Goal: Task Accomplishment & Management: Use online tool/utility

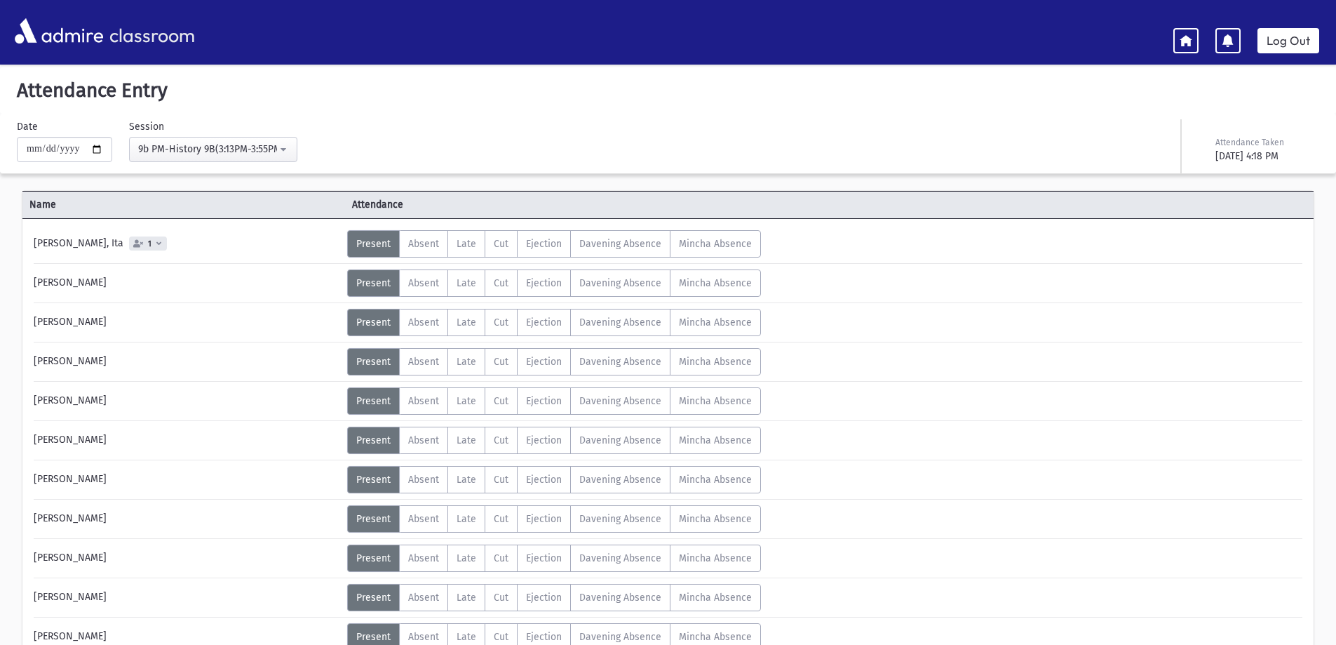
scroll to position [641, 0]
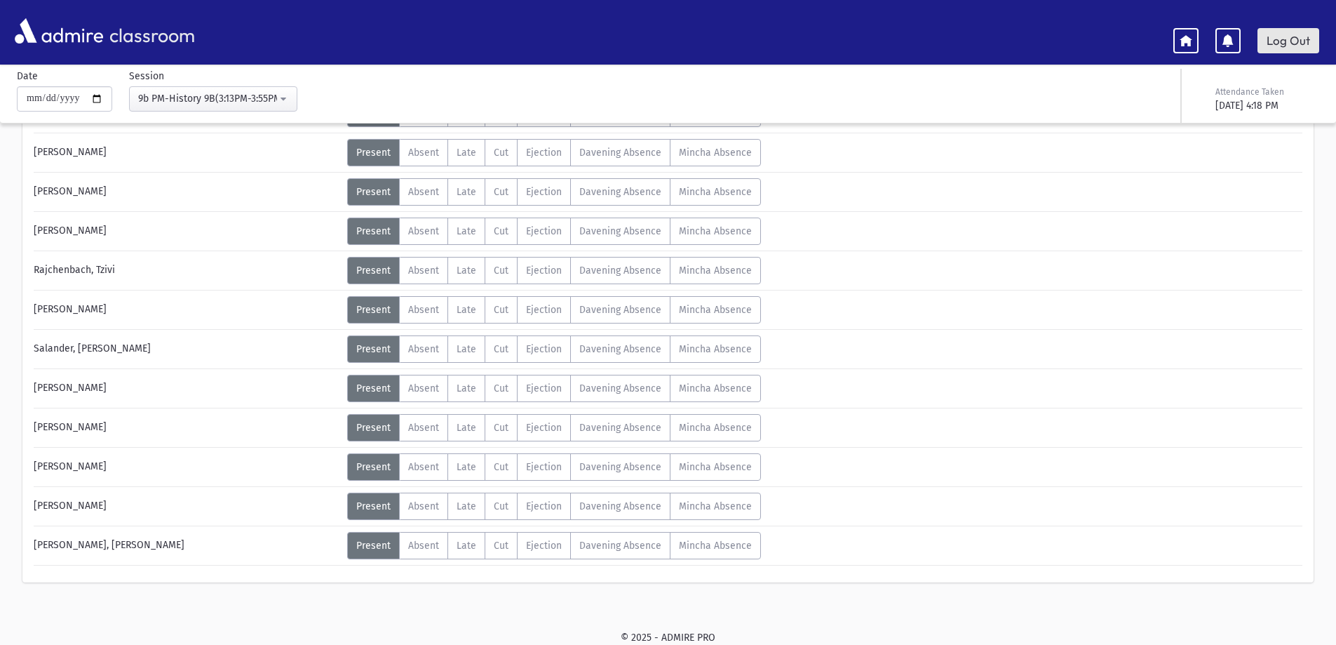
click at [1310, 43] on link "Log Out" at bounding box center [1288, 40] width 62 height 25
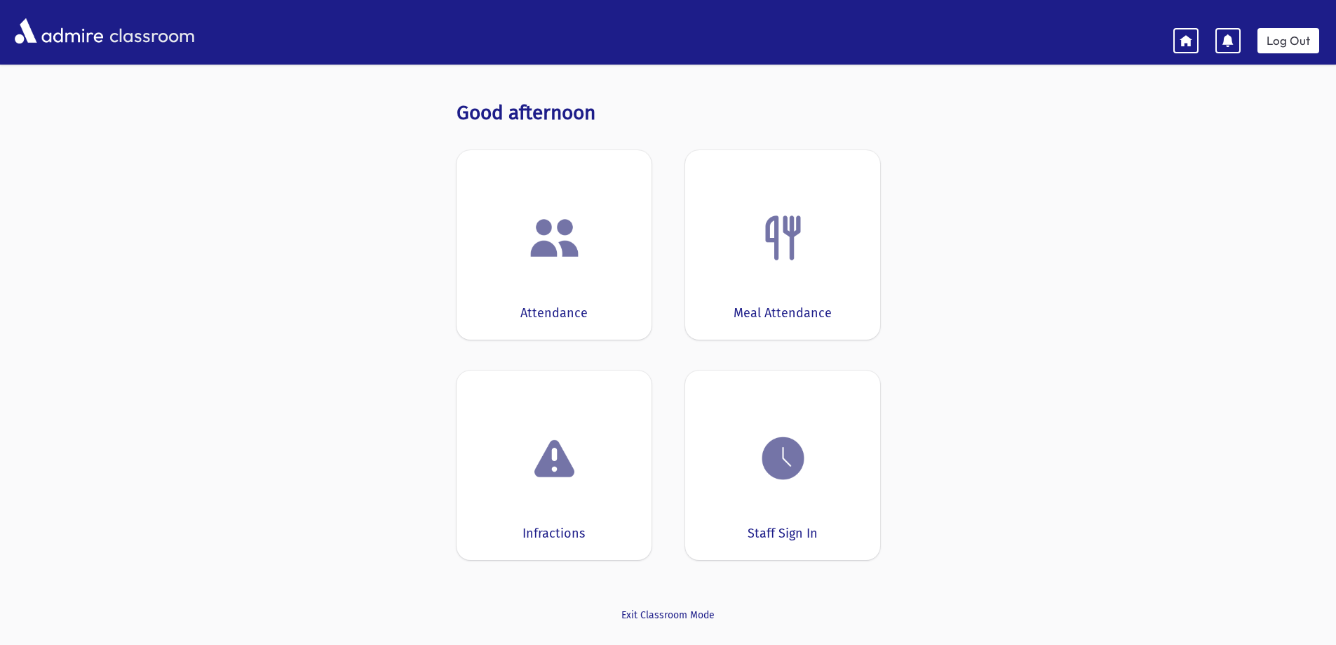
click at [544, 222] on img at bounding box center [554, 237] width 53 height 53
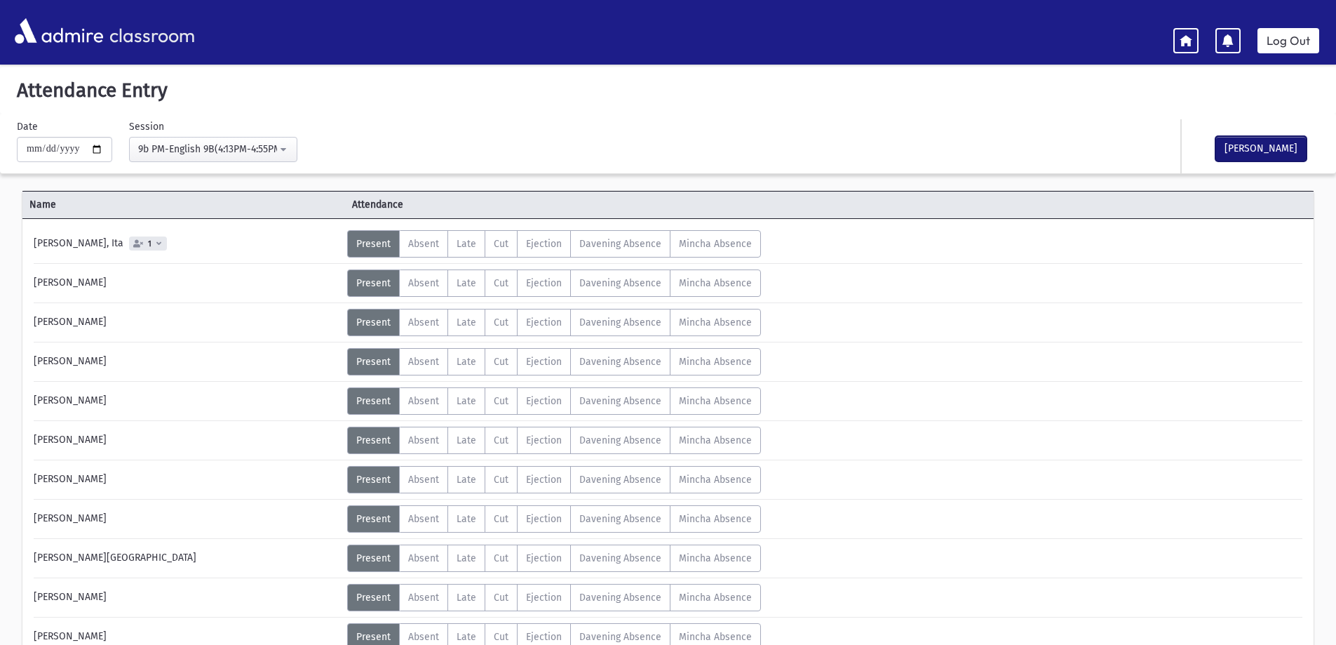
click at [1267, 152] on button "[PERSON_NAME]" at bounding box center [1260, 148] width 91 height 25
